Goal: Task Accomplishment & Management: Manage account settings

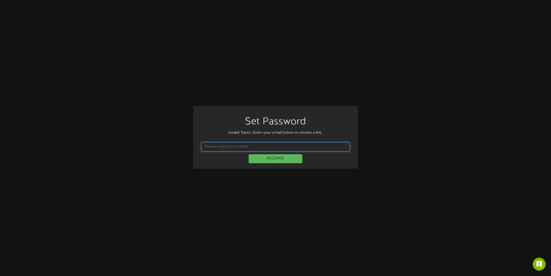
click at [226, 147] on input "text" at bounding box center [275, 146] width 149 height 9
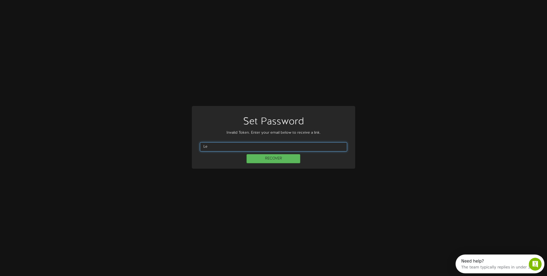
type input "L"
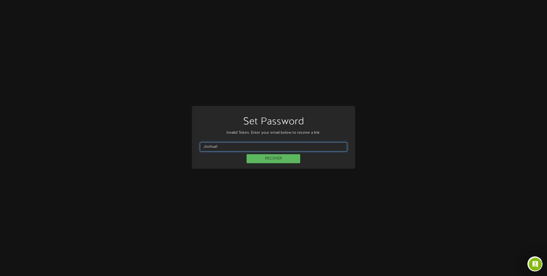
type input "Joshua11"
drag, startPoint x: 224, startPoint y: 148, endPoint x: 139, endPoint y: 159, distance: 85.6
click at [140, 159] on div "Set Password Invalid Token. Enter your email below to receive a link. Joshua11 …" at bounding box center [275, 138] width 543 height 64
click at [226, 148] on input "text" at bounding box center [275, 146] width 149 height 9
paste input "jroberts@cptutah.org"
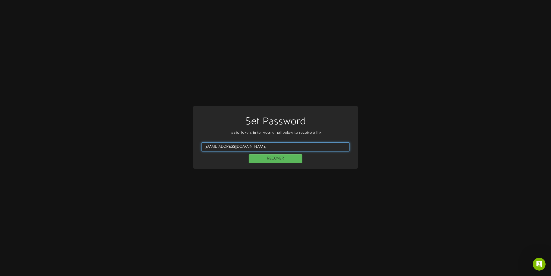
drag, startPoint x: 213, startPoint y: 145, endPoint x: 175, endPoint y: 141, distance: 37.8
click at [175, 141] on div "Set Password Invalid Token. Enter your email below to receive a link. jroberts@…" at bounding box center [275, 138] width 543 height 64
type input "jroberts@cptutah.org"
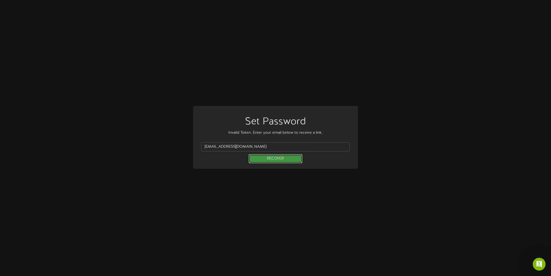
click at [265, 158] on button "RECOVER" at bounding box center [275, 158] width 54 height 9
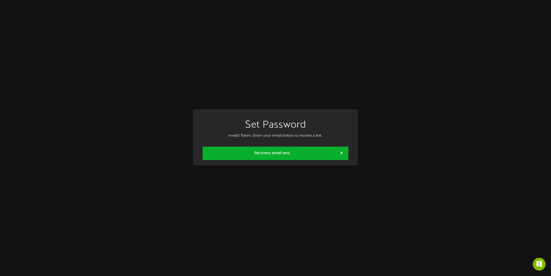
click at [342, 153] on span at bounding box center [341, 153] width 2 height 4
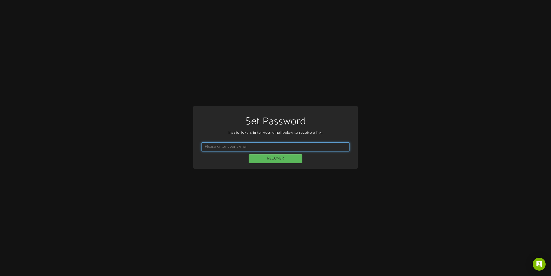
click at [224, 147] on input "text" at bounding box center [275, 146] width 149 height 9
type input "[EMAIL_ADDRESS][DOMAIN_NAME]"
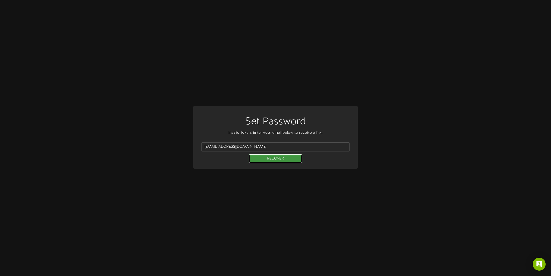
click at [269, 158] on button "RECOVER" at bounding box center [275, 158] width 54 height 9
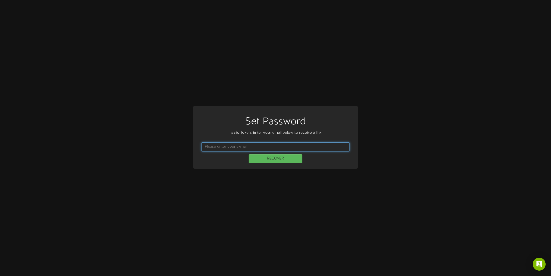
click at [213, 143] on input "text" at bounding box center [275, 146] width 149 height 9
type input "[EMAIL_ADDRESS][DOMAIN_NAME]"
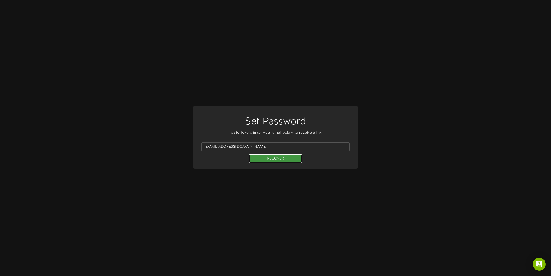
click at [284, 160] on button "RECOVER" at bounding box center [275, 158] width 54 height 9
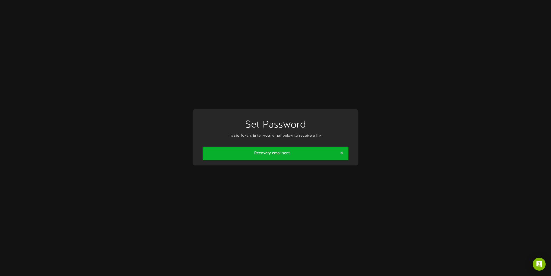
click at [341, 154] on span at bounding box center [341, 153] width 2 height 4
click at [340, 153] on span at bounding box center [341, 153] width 2 height 4
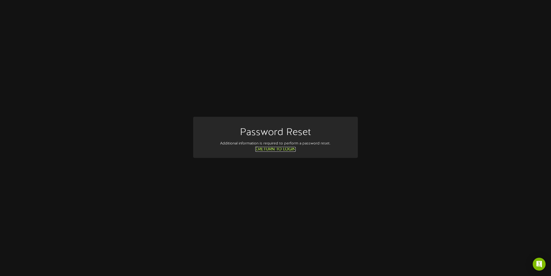
click at [283, 148] on link "Return to Login" at bounding box center [275, 149] width 40 height 5
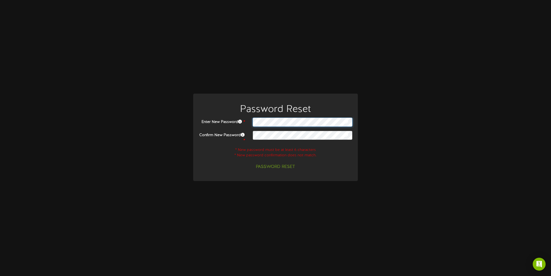
click at [223, 121] on div "Enter New Password *" at bounding box center [275, 121] width 162 height 9
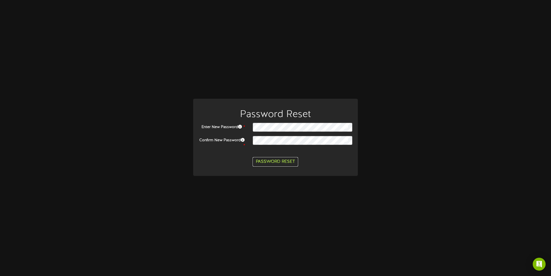
click at [283, 161] on button "Password Reset" at bounding box center [274, 161] width 45 height 9
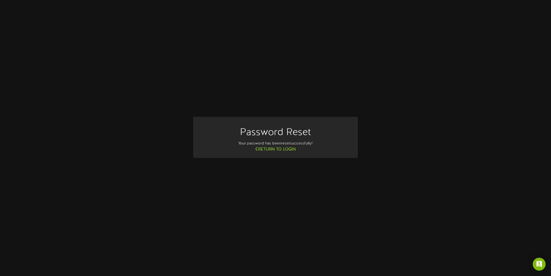
drag, startPoint x: 336, startPoint y: 102, endPoint x: 328, endPoint y: 108, distance: 10.1
click at [336, 102] on div "Password Reset Your password has been reset successfully! Return to [GEOGRAPHIC…" at bounding box center [275, 138] width 551 height 276
click at [289, 148] on link "Return to Login" at bounding box center [275, 149] width 40 height 5
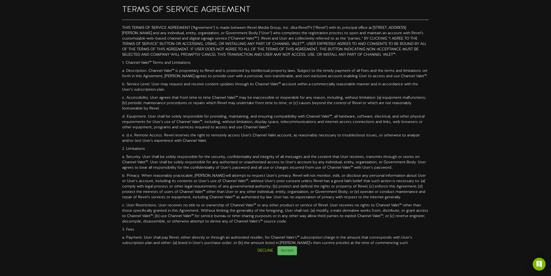
click at [288, 245] on p "a. Payment. User shall pay Revel, either directly or through an authorized rese…" at bounding box center [275, 246] width 306 height 22
click at [286, 252] on button "Accept" at bounding box center [287, 250] width 20 height 9
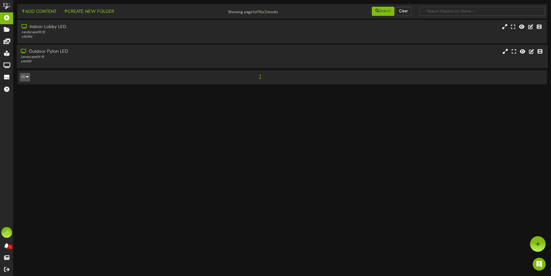
click at [70, 59] on div "Landscape ( 16:9 )" at bounding box center [127, 57] width 213 height 5
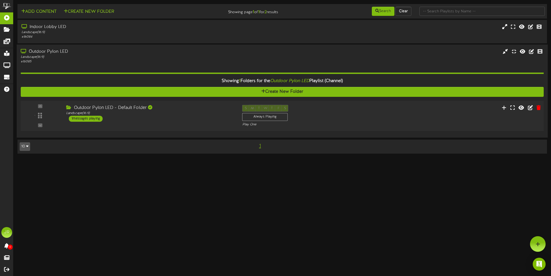
click at [89, 116] on div "1 messages playing" at bounding box center [86, 119] width 34 height 6
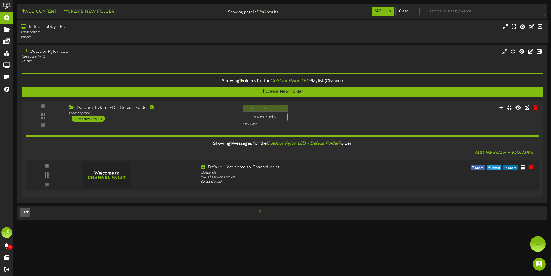
click at [44, 34] on div "Landscape ( 16:9 )" at bounding box center [127, 32] width 213 height 5
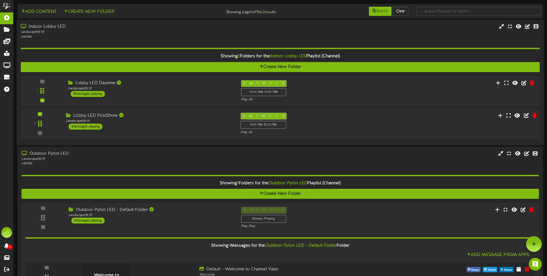
click at [105, 117] on div "Lobby LED PostShow" at bounding box center [149, 116] width 166 height 6
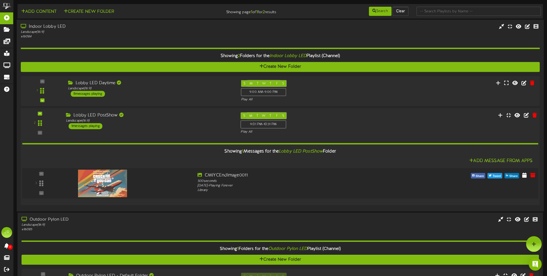
click at [113, 184] on img at bounding box center [102, 183] width 49 height 27
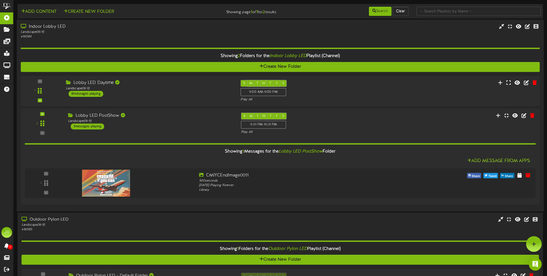
click at [111, 97] on div "1 ( 16:9" at bounding box center [280, 91] width 524 height 22
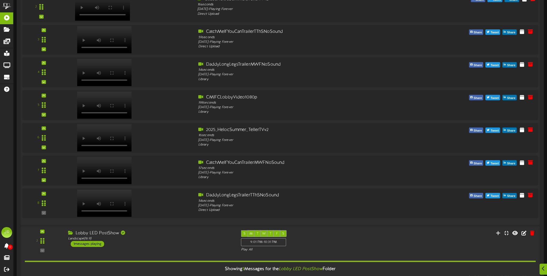
scroll to position [188, 0]
